Goal: Use online tool/utility: Utilize a website feature to perform a specific function

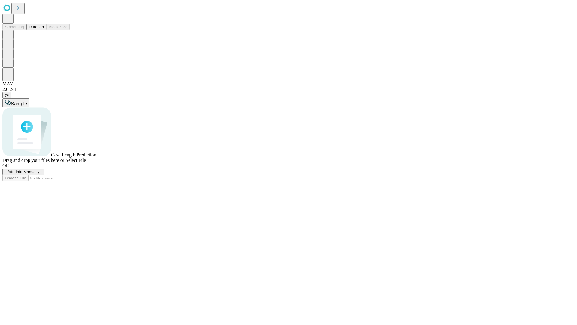
click at [86, 163] on span "Select File" at bounding box center [76, 160] width 20 height 5
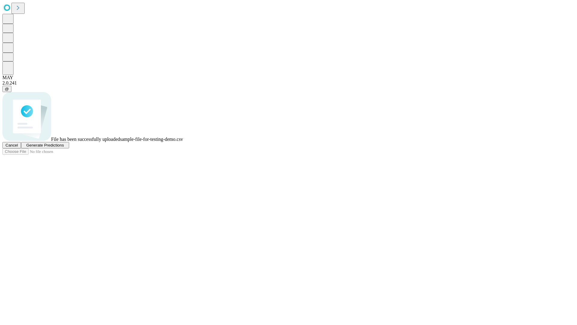
click at [64, 147] on span "Generate Predictions" at bounding box center [45, 145] width 38 height 5
